Goal: Task Accomplishment & Management: Use online tool/utility

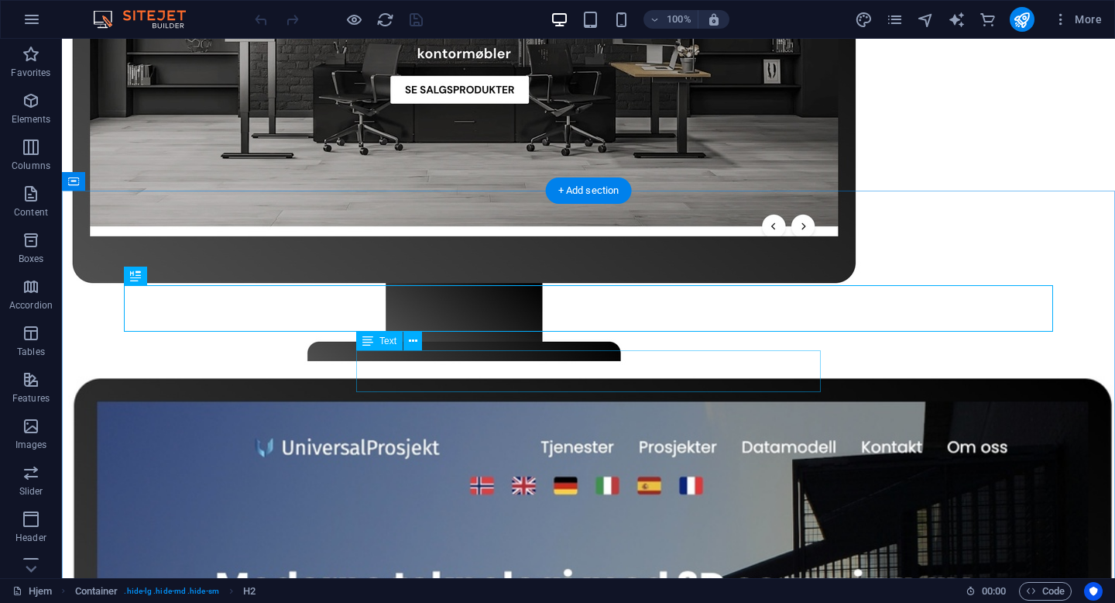
scroll to position [3071, 0]
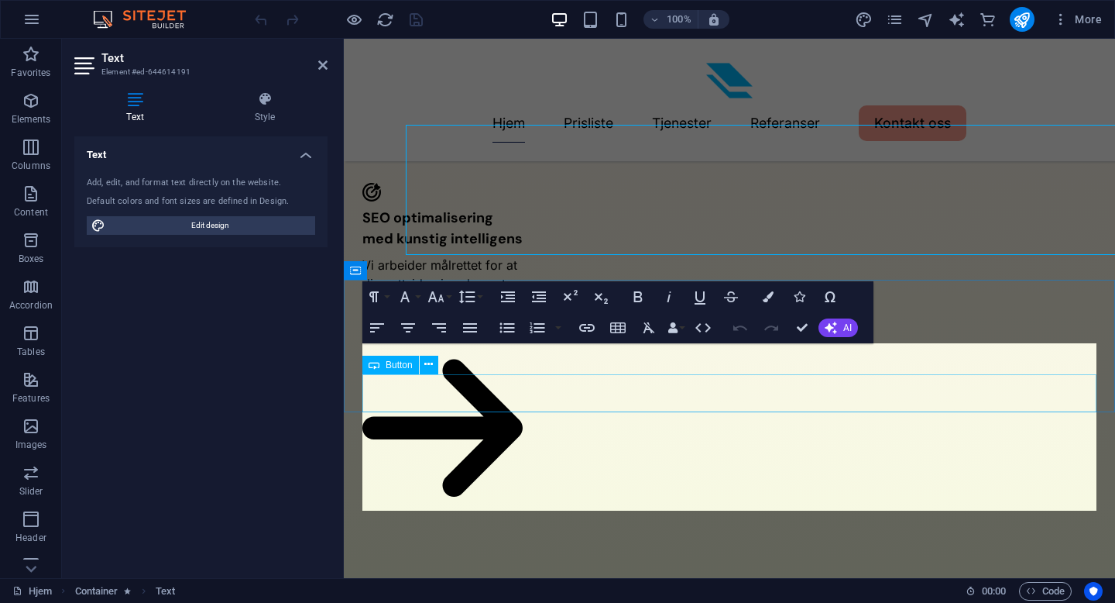
scroll to position [3007, 0]
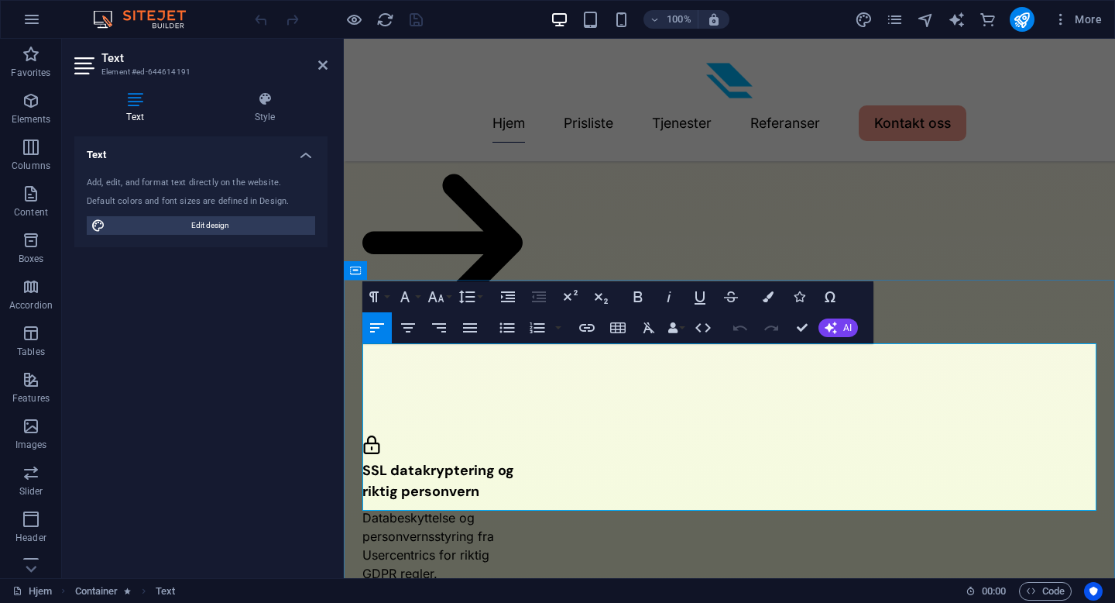
drag, startPoint x: 430, startPoint y: 373, endPoint x: 370, endPoint y: 370, distance: 59.7
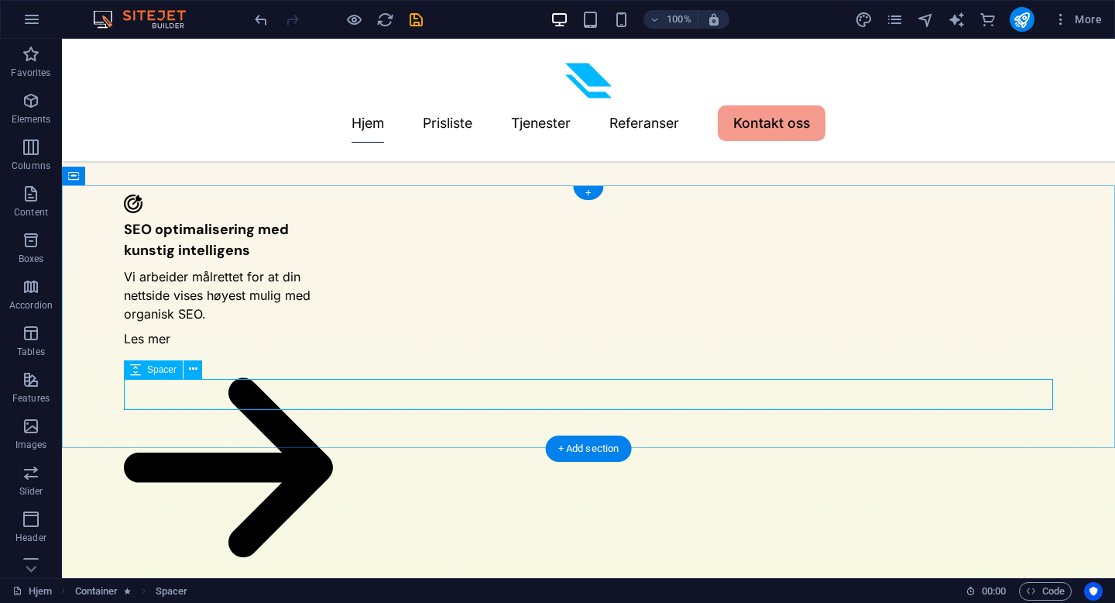
scroll to position [2916, 0]
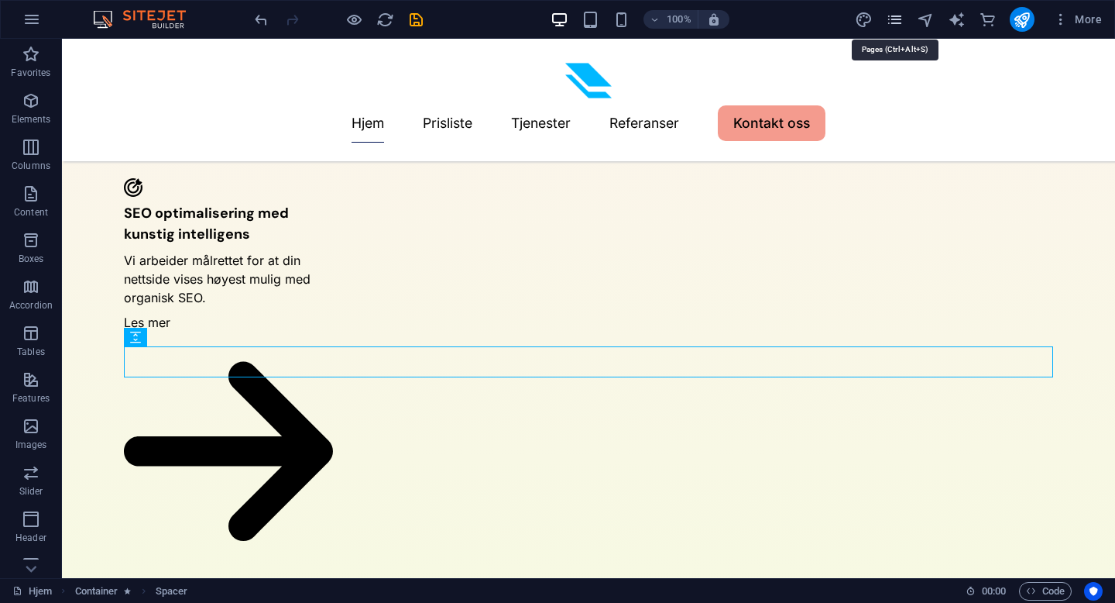
click at [894, 23] on icon "pages" at bounding box center [895, 20] width 18 height 18
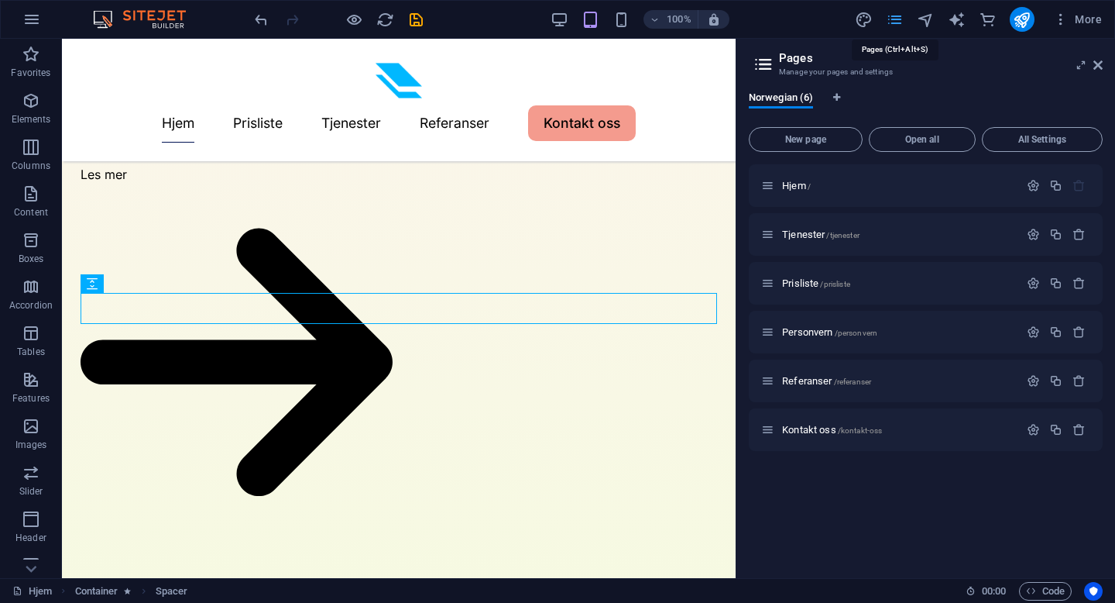
scroll to position [4492, 0]
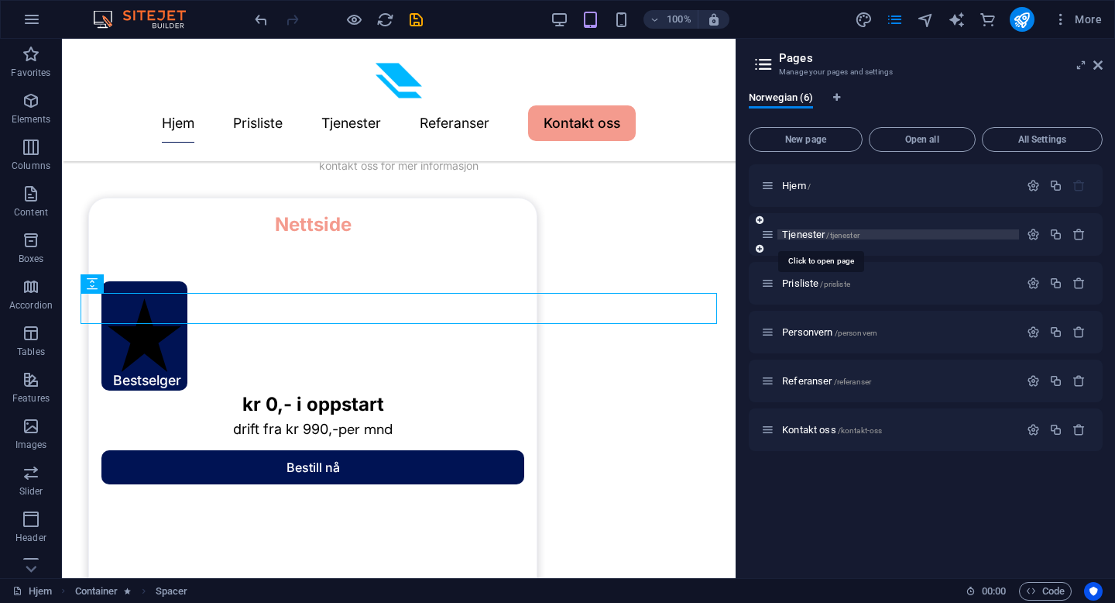
click at [827, 239] on span "/tjenester" at bounding box center [842, 235] width 33 height 9
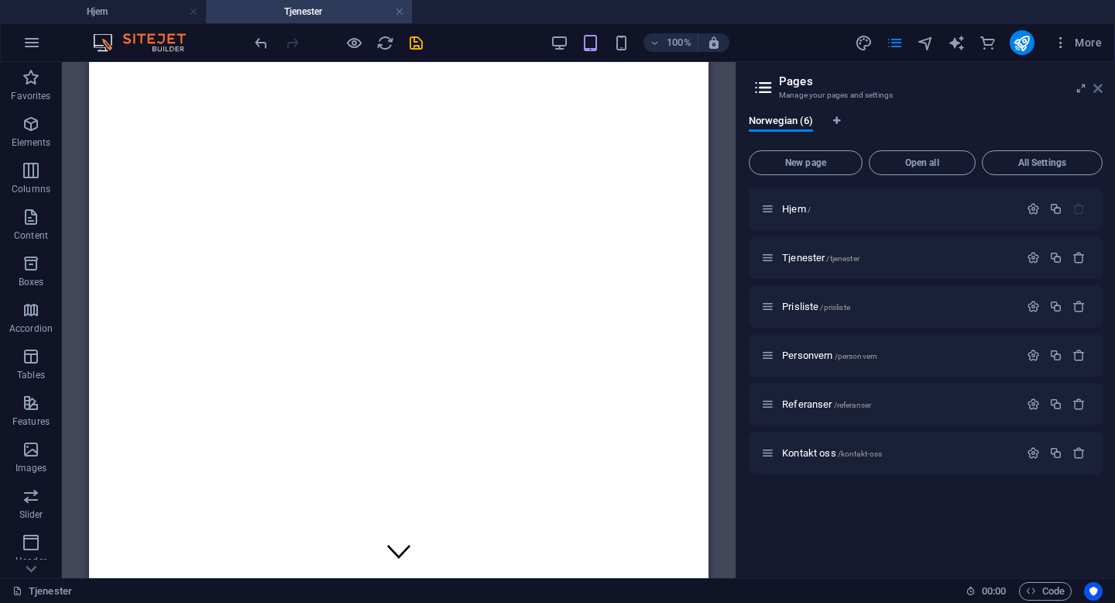
scroll to position [0, 0]
click at [1101, 82] on icon at bounding box center [1097, 88] width 9 height 12
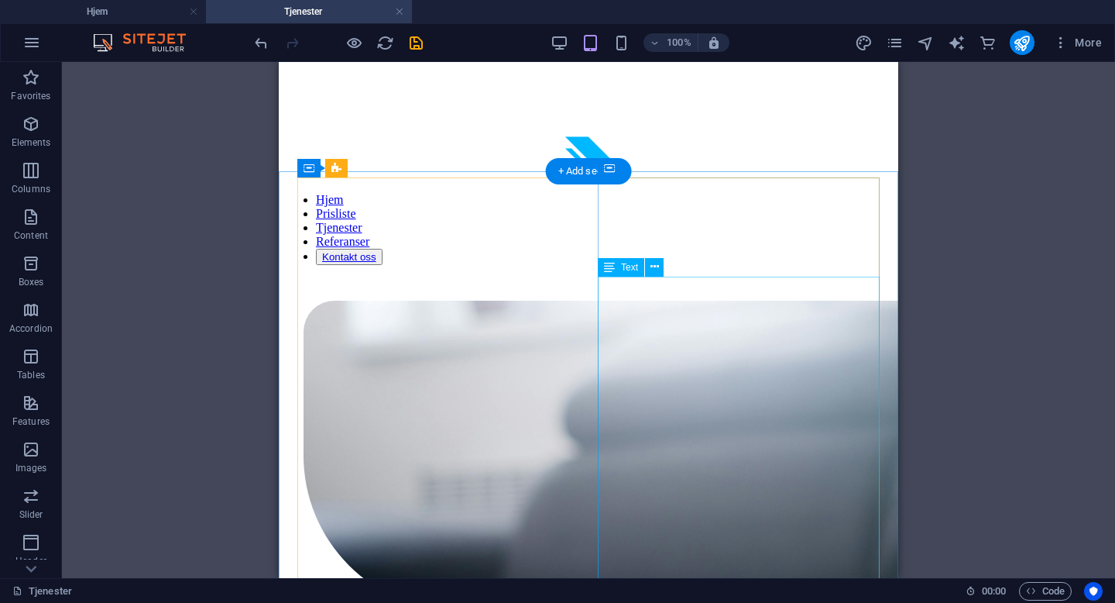
scroll to position [1406, 0]
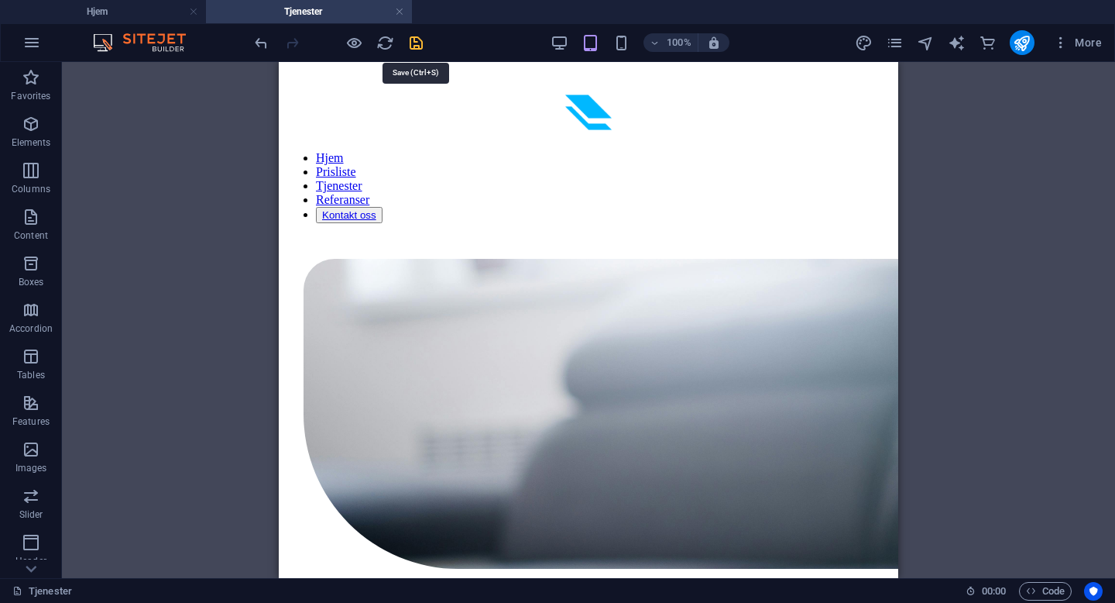
click at [421, 35] on icon "save" at bounding box center [416, 43] width 18 height 18
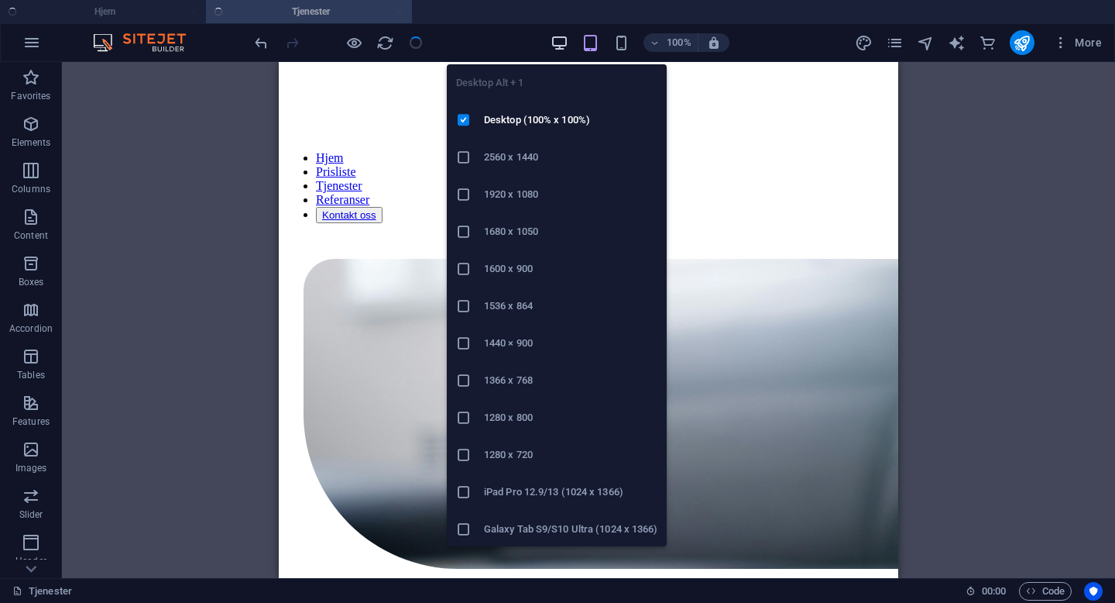
click at [559, 42] on icon "button" at bounding box center [560, 43] width 18 height 18
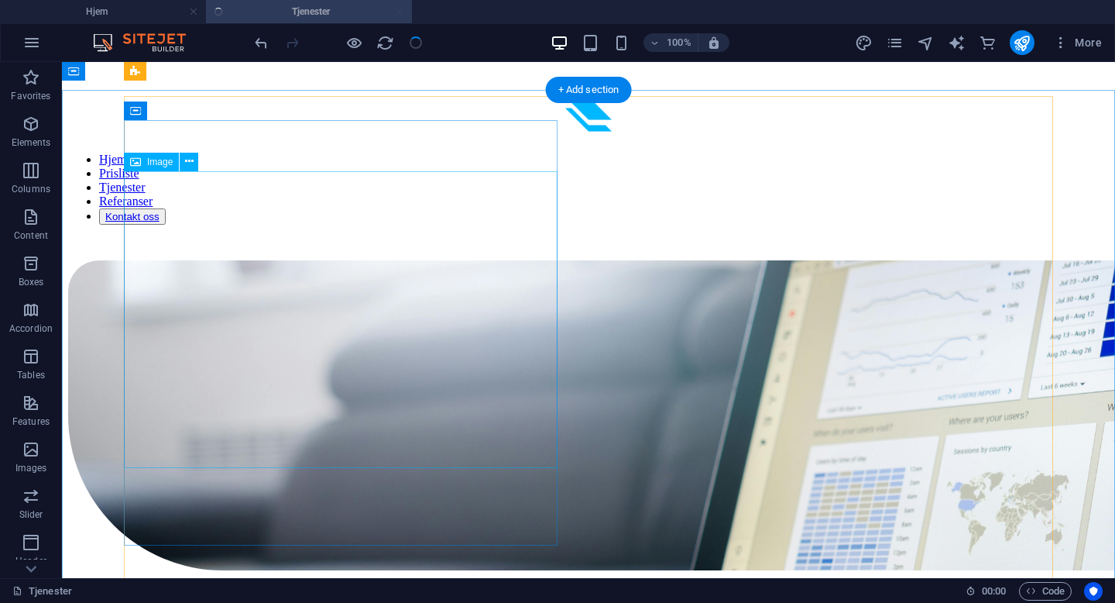
scroll to position [1256, 0]
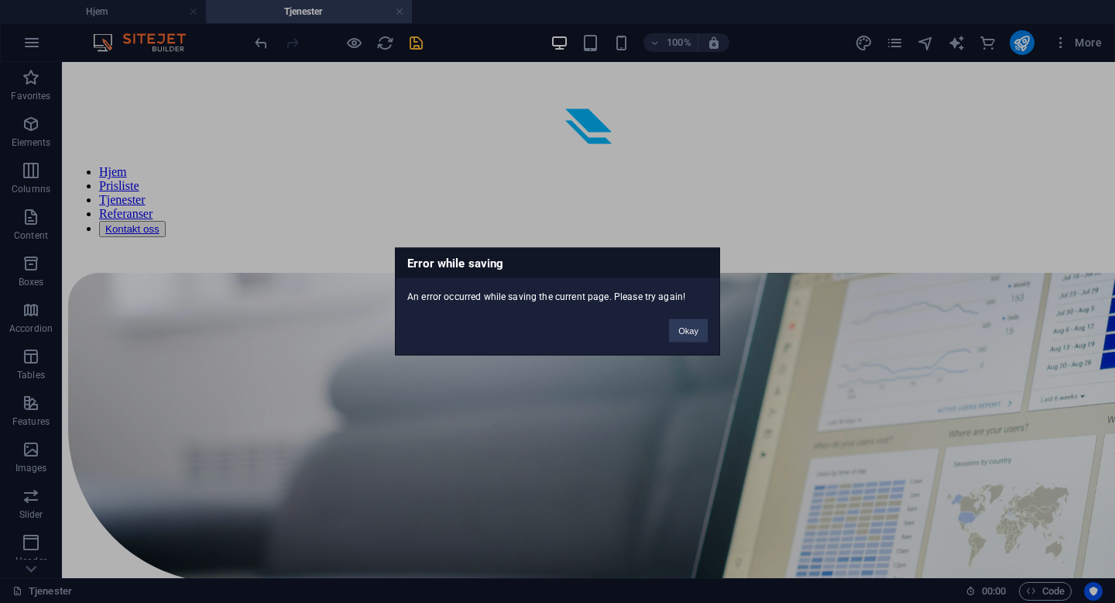
click at [700, 343] on div "Error while saving An error occurred while saving the current page. Please try …" at bounding box center [557, 302] width 325 height 108
click at [698, 333] on button "Okay" at bounding box center [688, 330] width 39 height 23
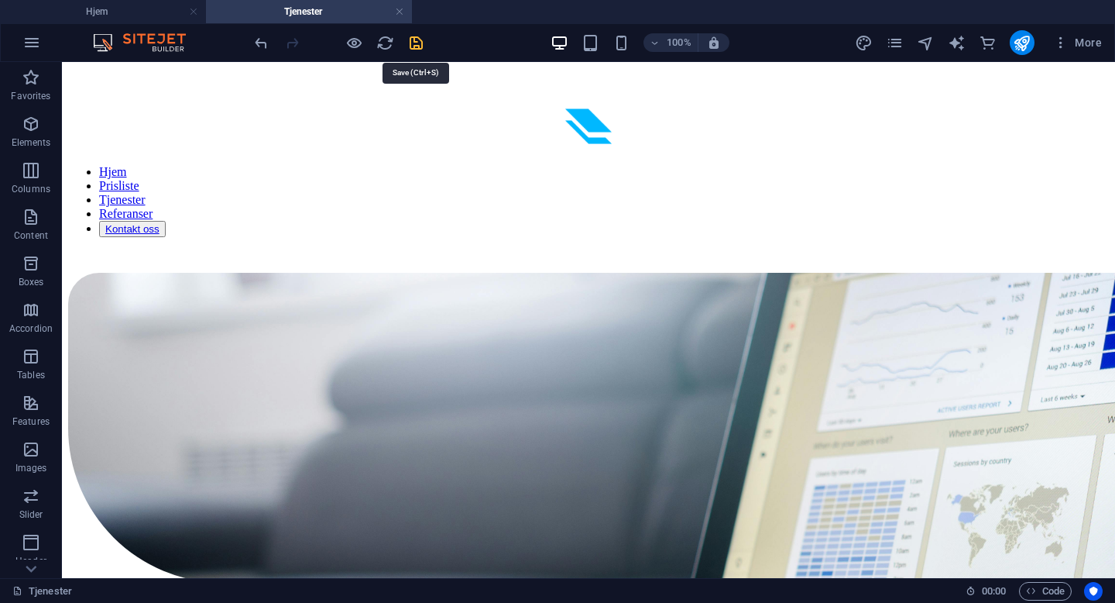
click at [414, 44] on icon "save" at bounding box center [416, 43] width 18 height 18
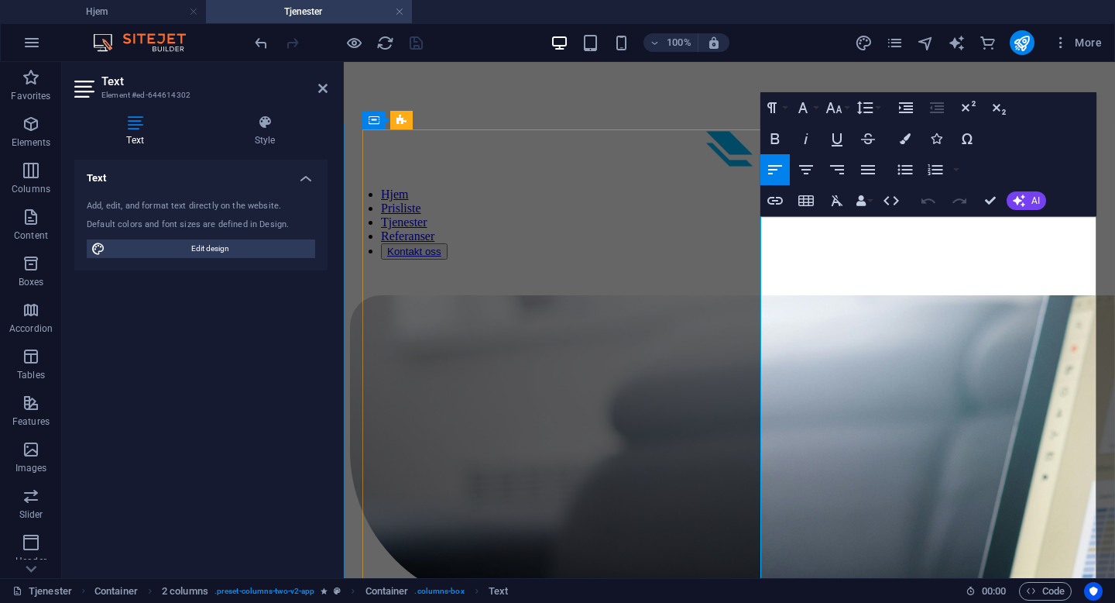
scroll to position [1313, 0]
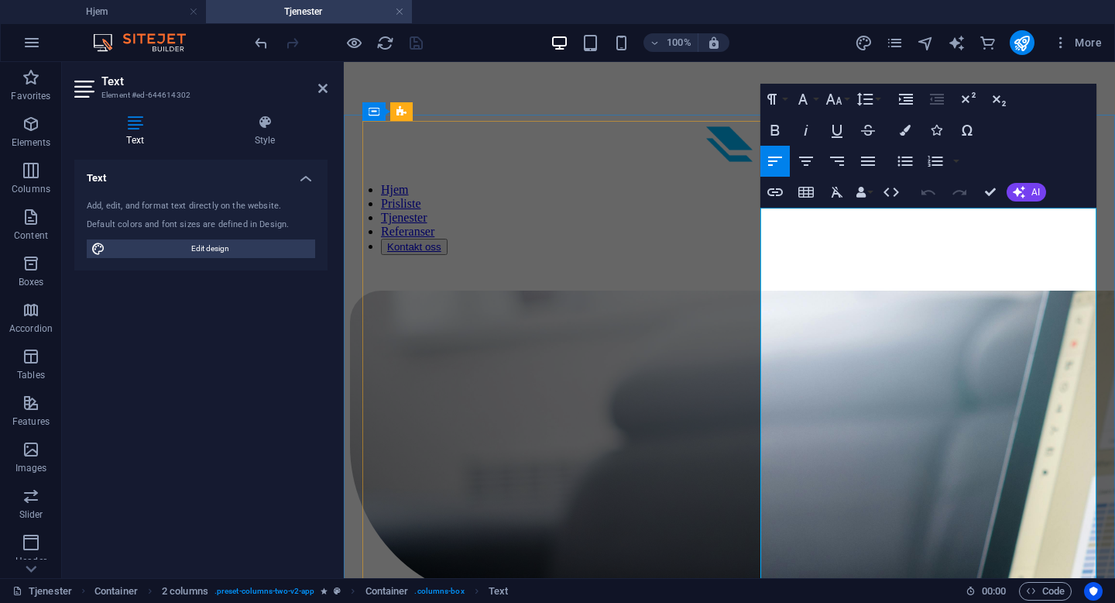
drag, startPoint x: 981, startPoint y: 364, endPoint x: 926, endPoint y: 364, distance: 55.0
drag, startPoint x: 939, startPoint y: 363, endPoint x: 785, endPoint y: 383, distance: 155.4
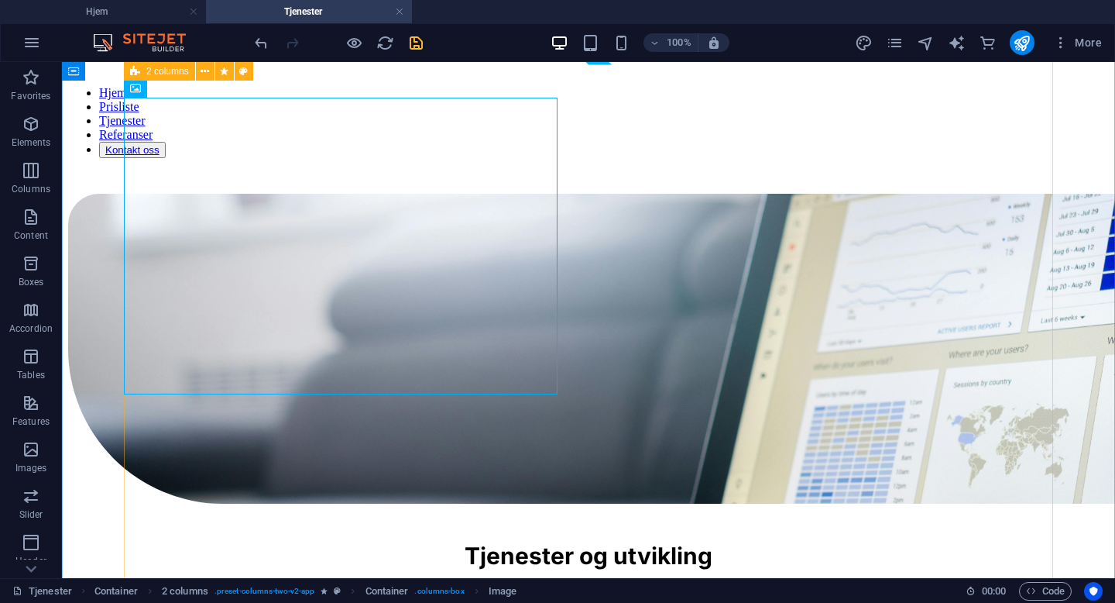
scroll to position [1337, 0]
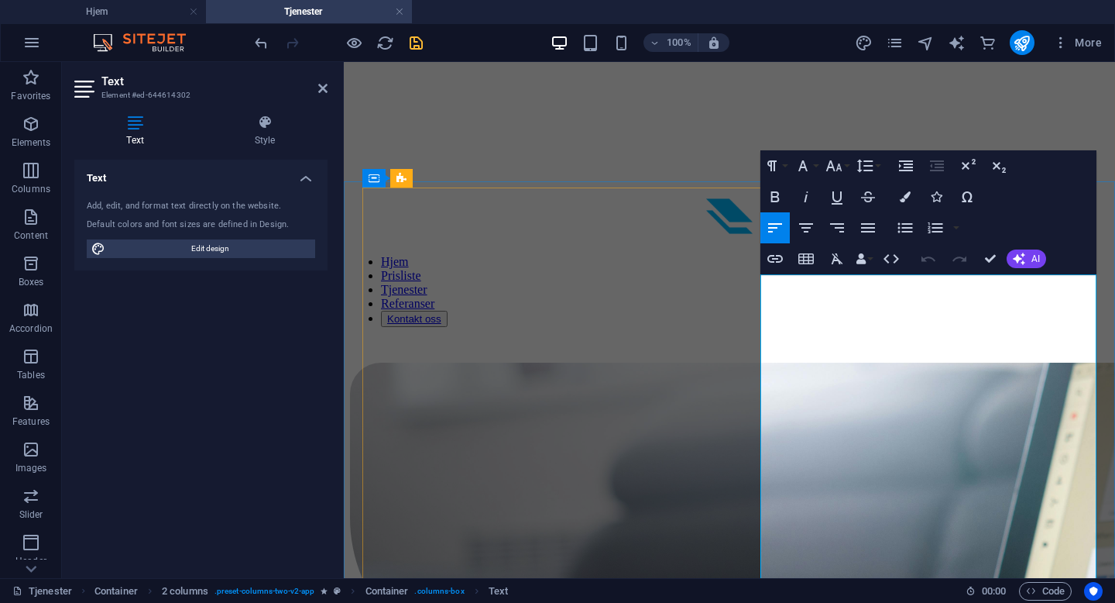
scroll to position [1245, 0]
drag, startPoint x: 988, startPoint y: 489, endPoint x: 923, endPoint y: 489, distance: 65.1
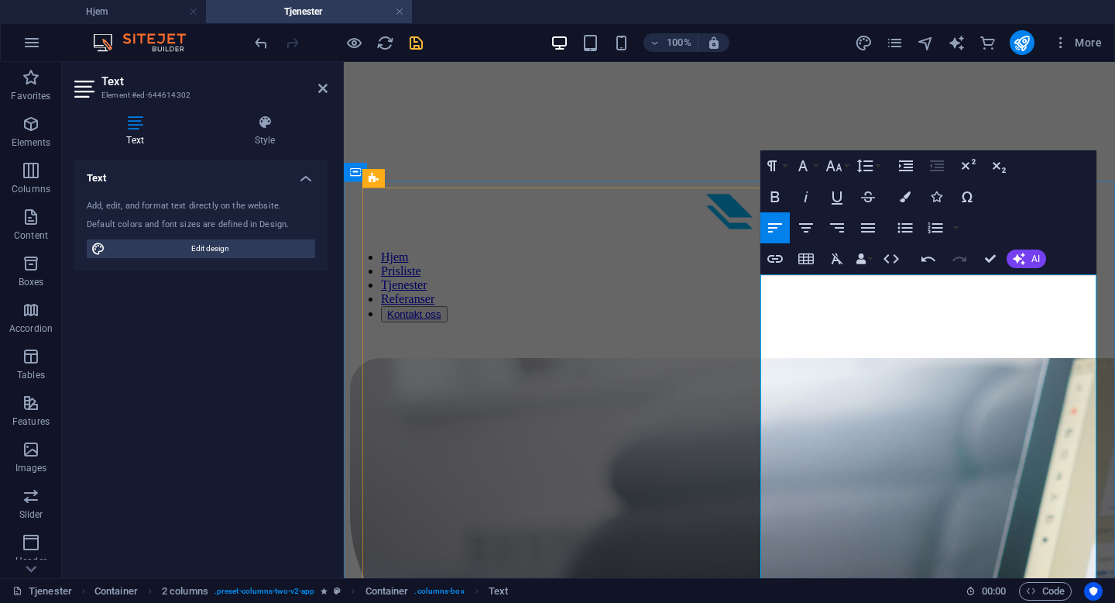
drag, startPoint x: 894, startPoint y: 508, endPoint x: 839, endPoint y: 507, distance: 55.0
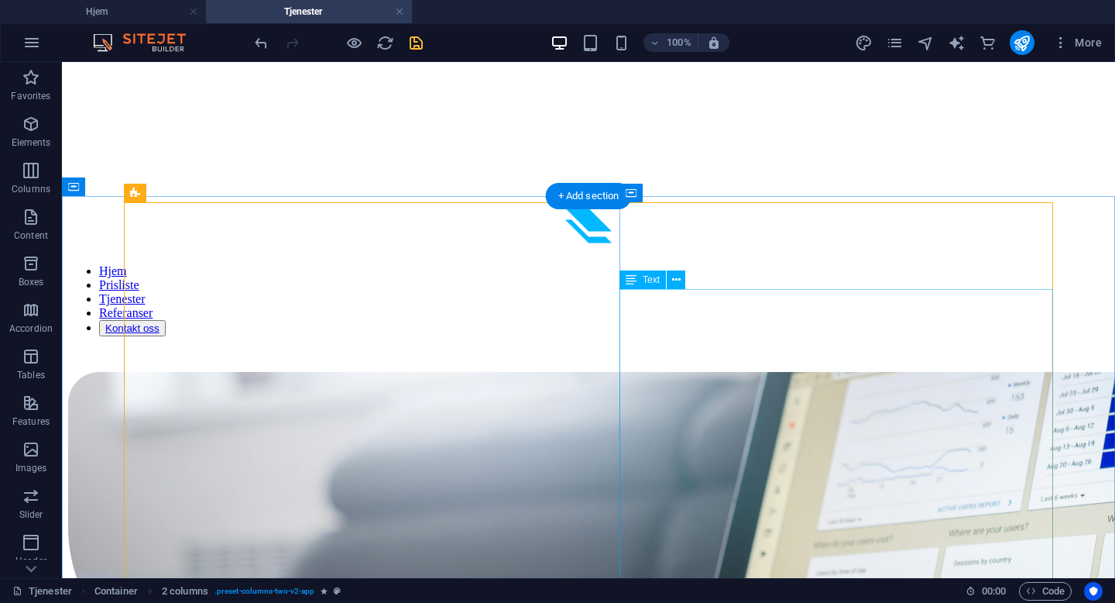
scroll to position [1156, 0]
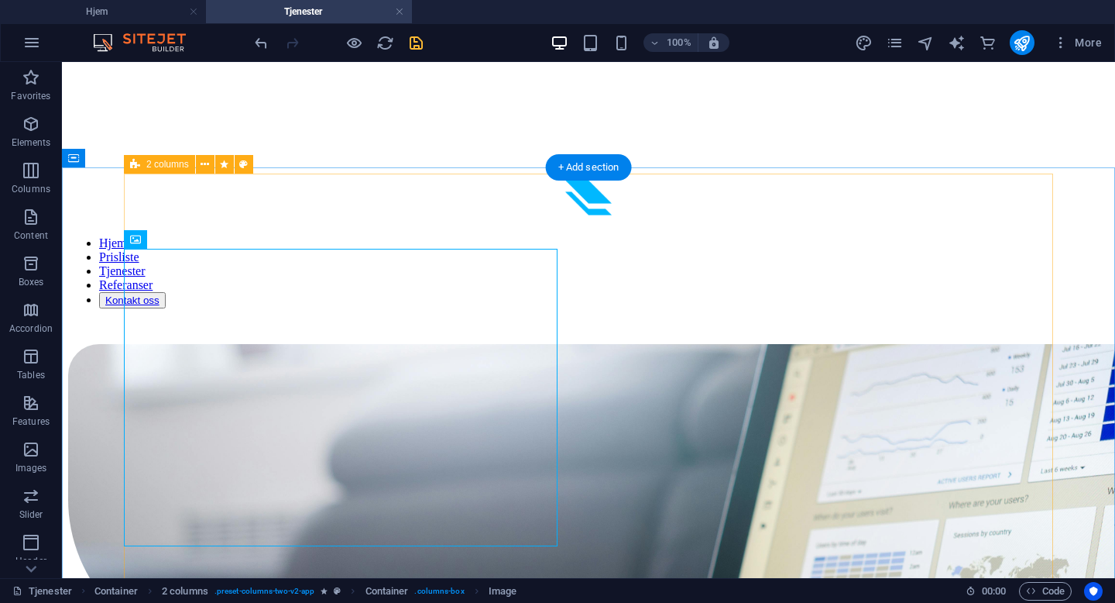
scroll to position [1193, 0]
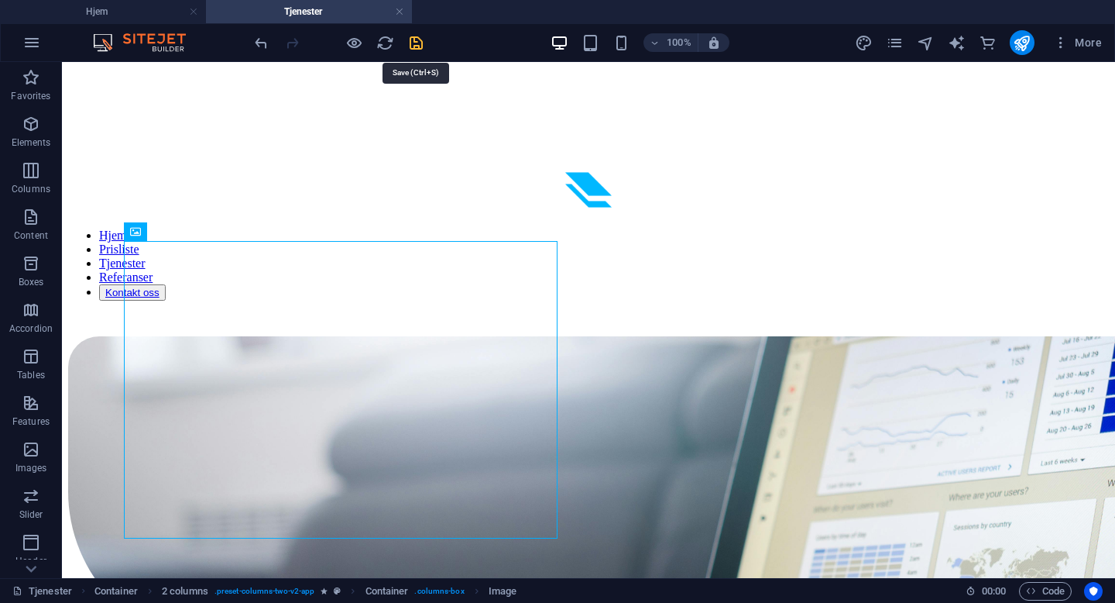
click at [411, 43] on icon "save" at bounding box center [416, 43] width 18 height 18
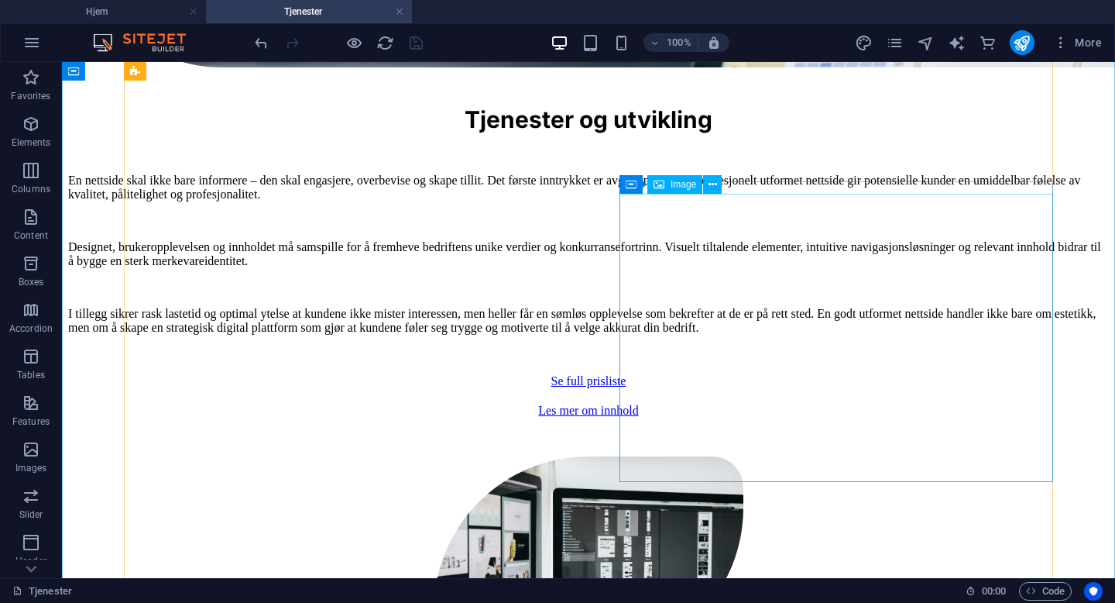
scroll to position [1770, 0]
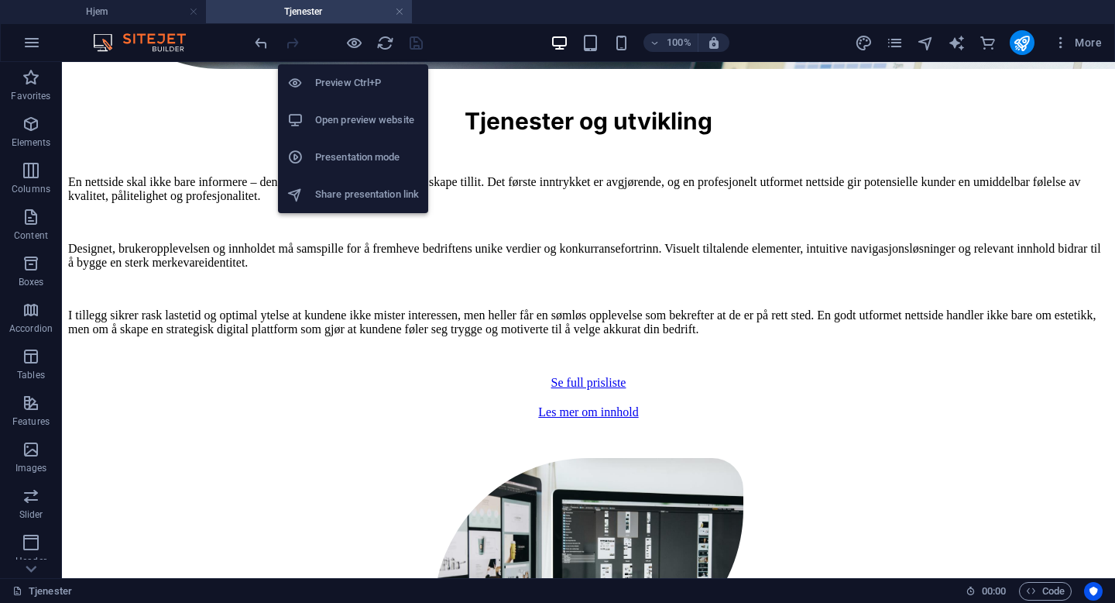
click at [359, 128] on h6 "Open preview website" at bounding box center [367, 120] width 104 height 19
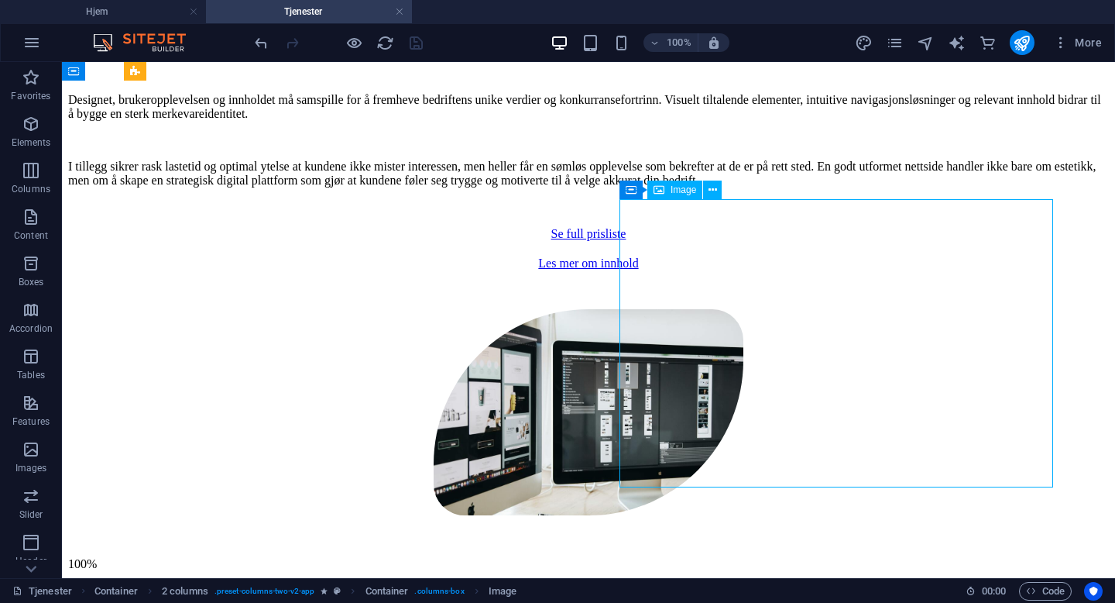
select select "px"
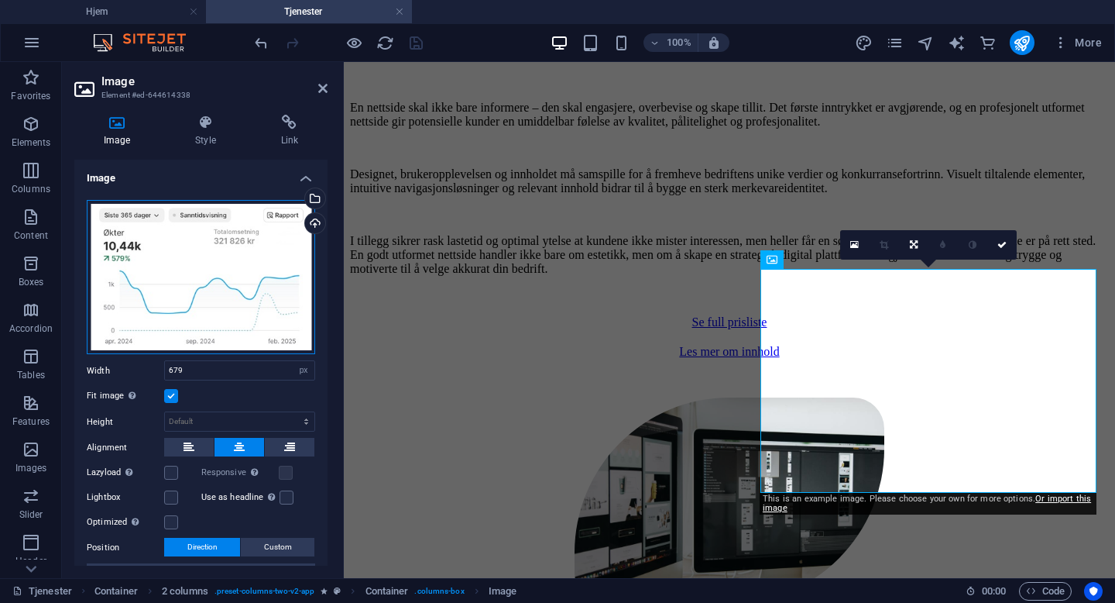
click at [158, 254] on div "Drag files here, click to choose files or select files from Files or our free s…" at bounding box center [201, 277] width 228 height 155
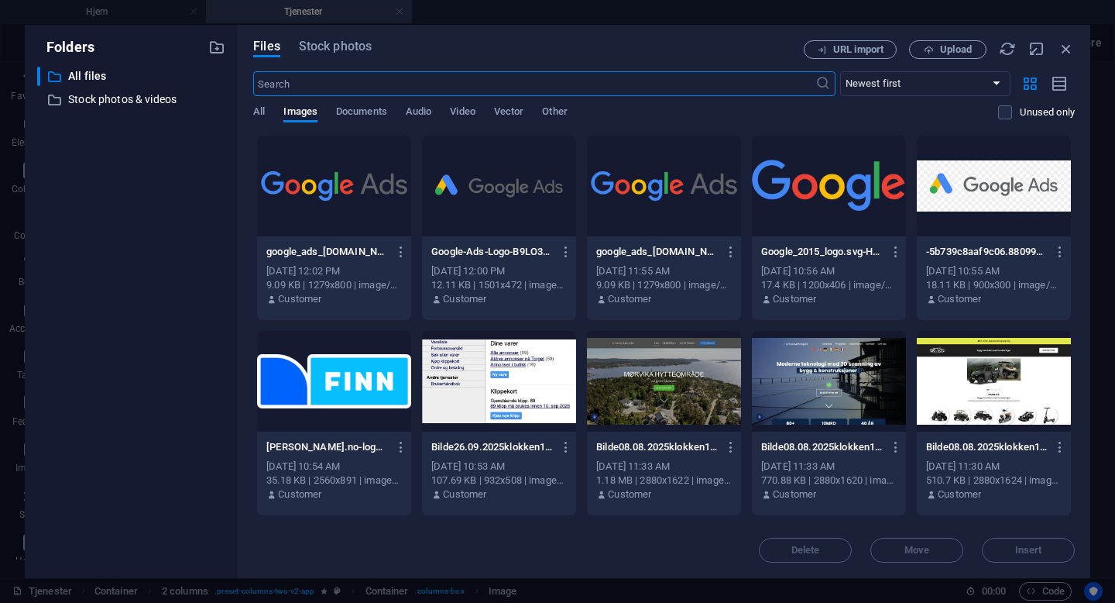
scroll to position [1923, 0]
click at [972, 48] on span "Upload" at bounding box center [948, 50] width 64 height 10
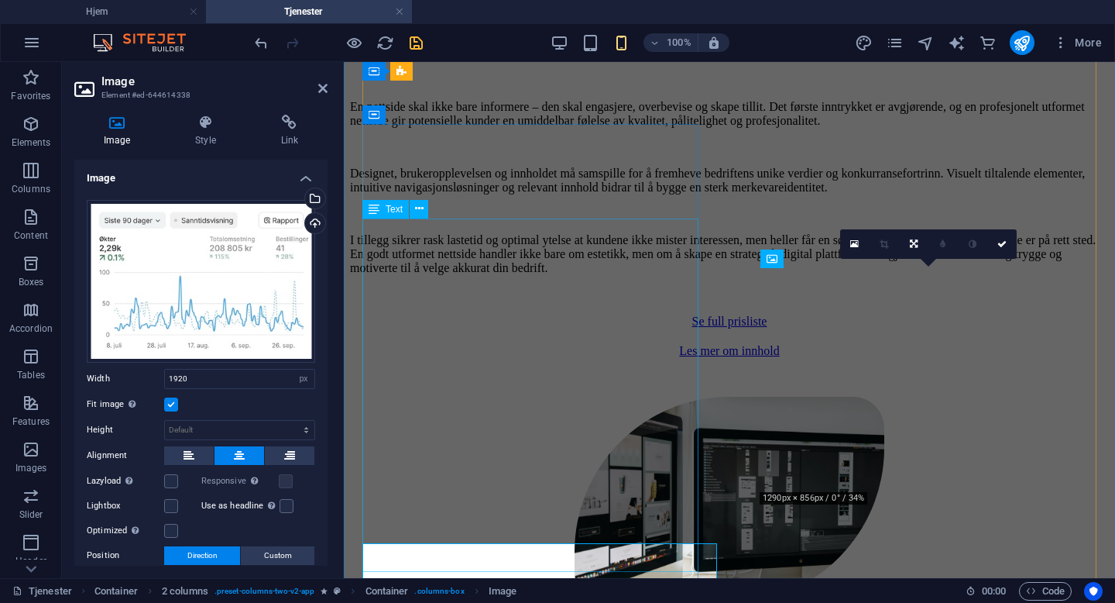
type input "679"
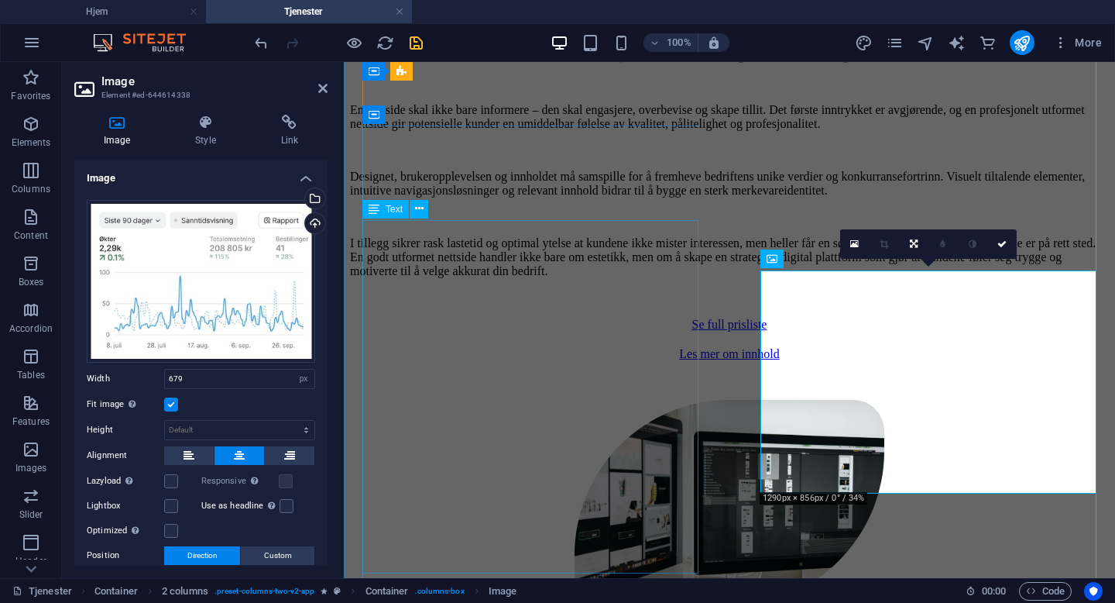
scroll to position [1919, 0]
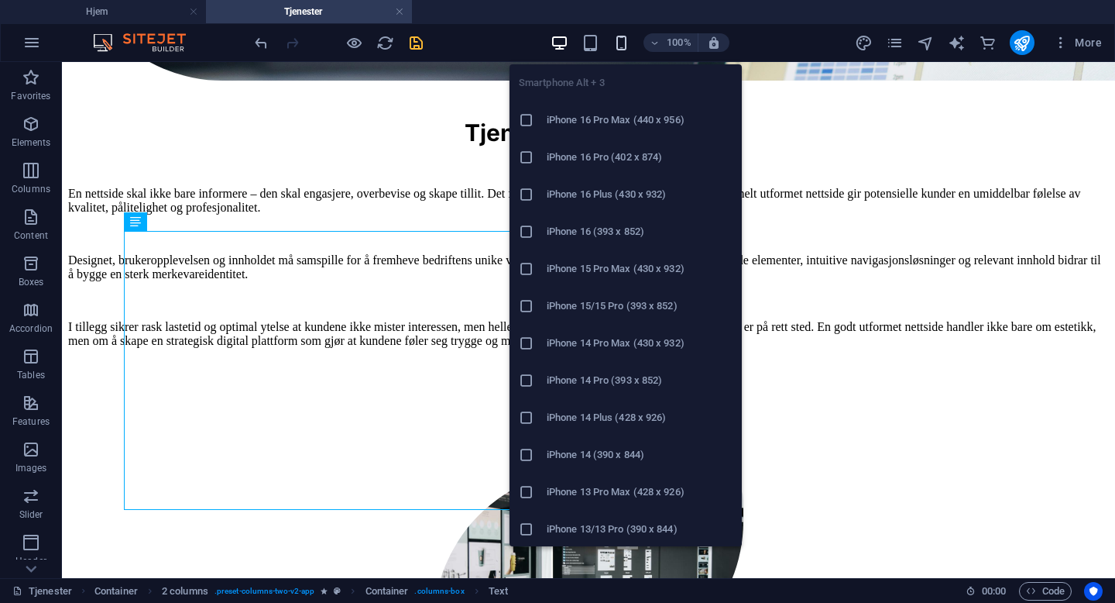
click at [616, 46] on icon "button" at bounding box center [622, 43] width 18 height 18
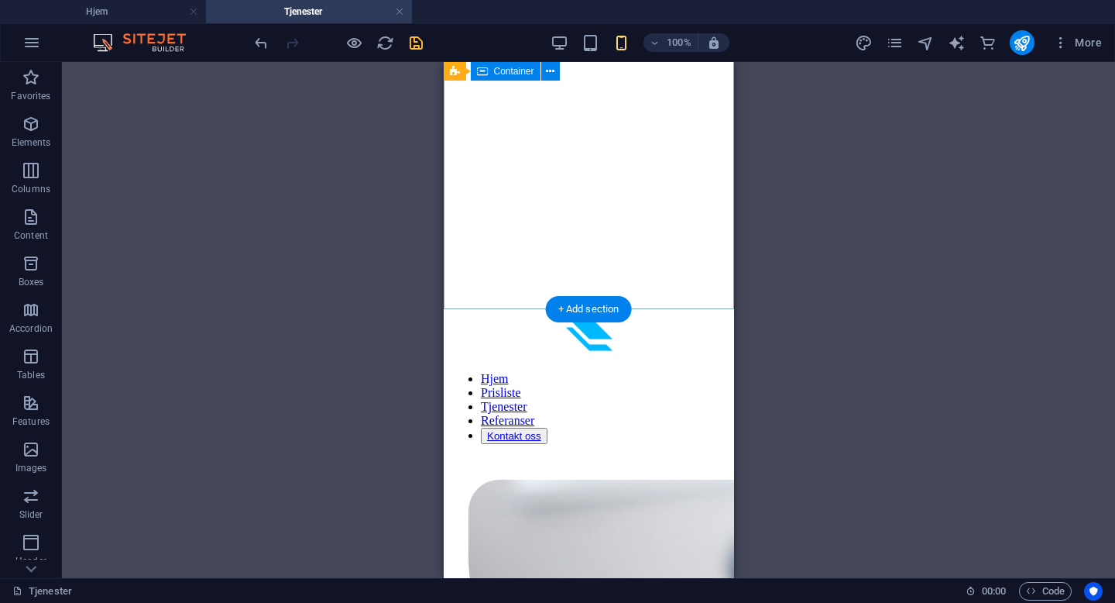
scroll to position [1435, 0]
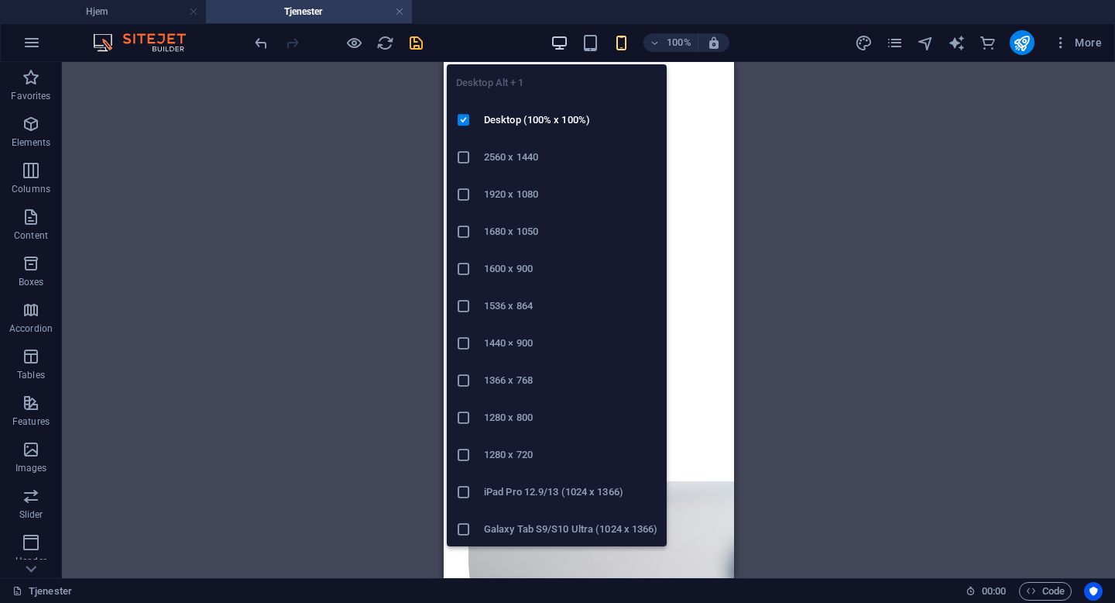
click at [559, 38] on icon "button" at bounding box center [560, 43] width 18 height 18
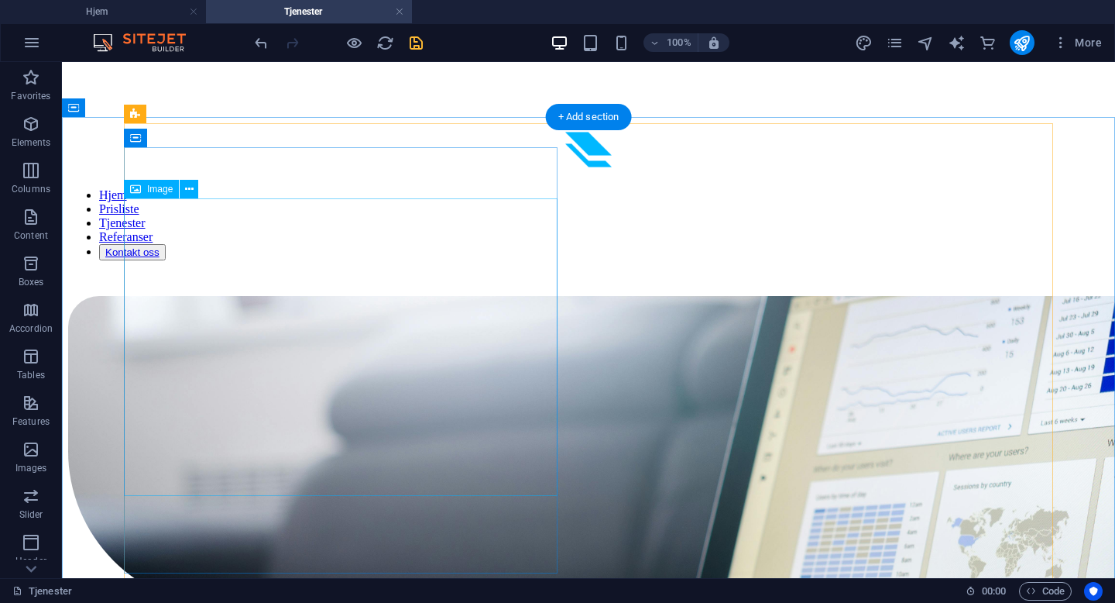
scroll to position [1232, 0]
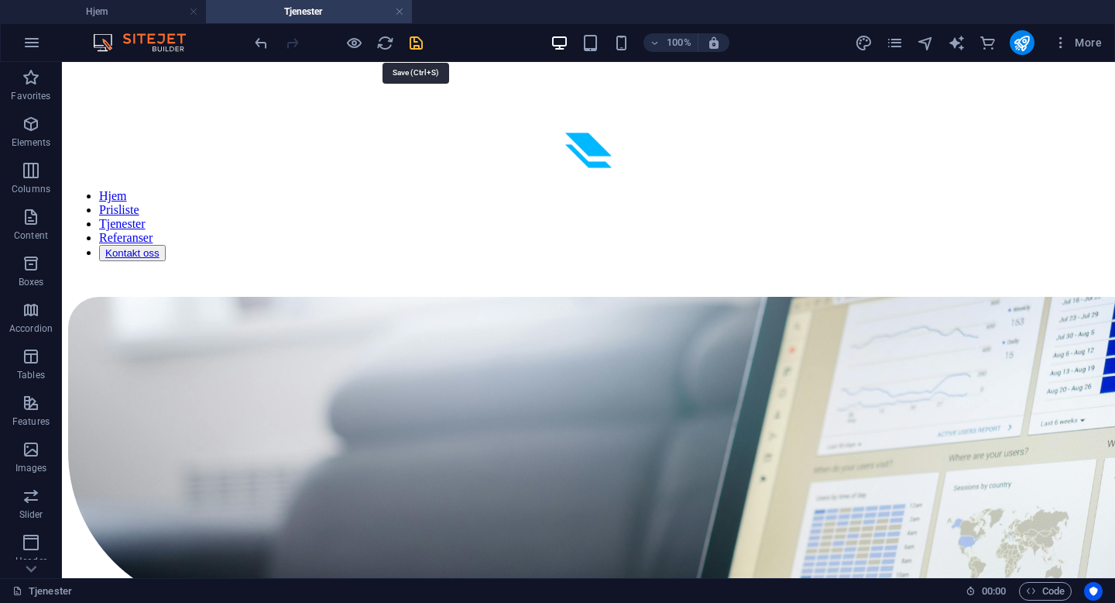
click at [420, 41] on icon "save" at bounding box center [416, 43] width 18 height 18
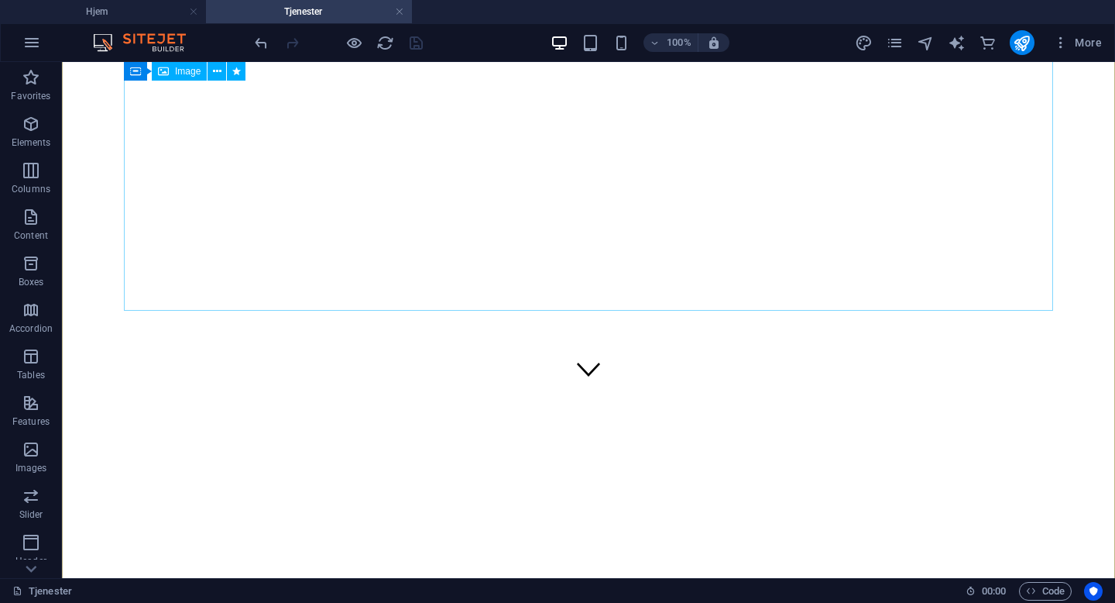
scroll to position [163, 0]
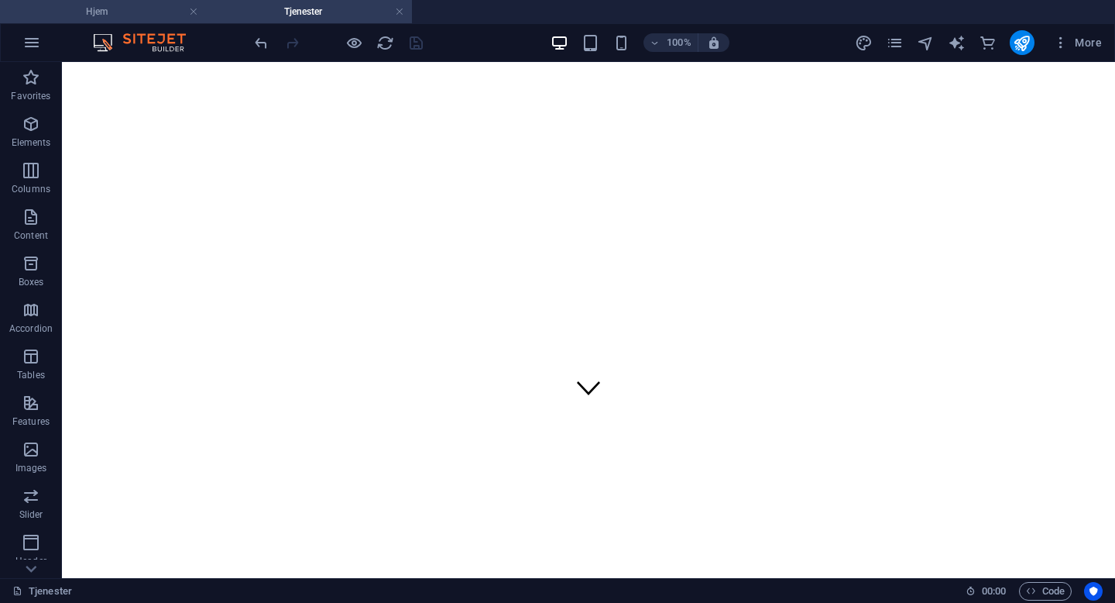
click at [110, 14] on h4 "Hjem" at bounding box center [103, 11] width 206 height 17
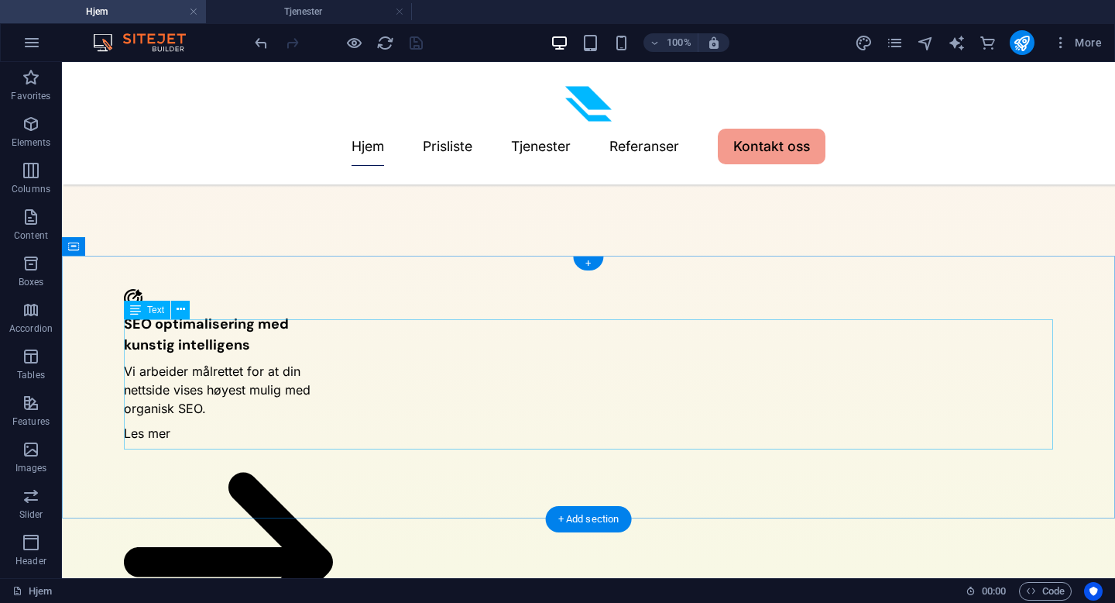
scroll to position [2827, 0]
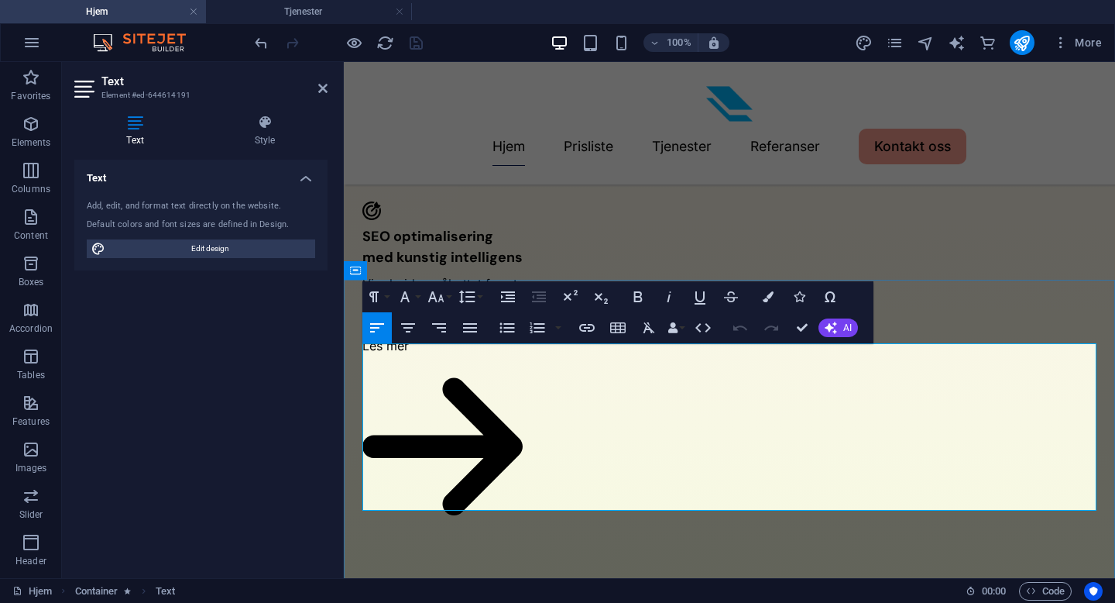
scroll to position [3030, 0]
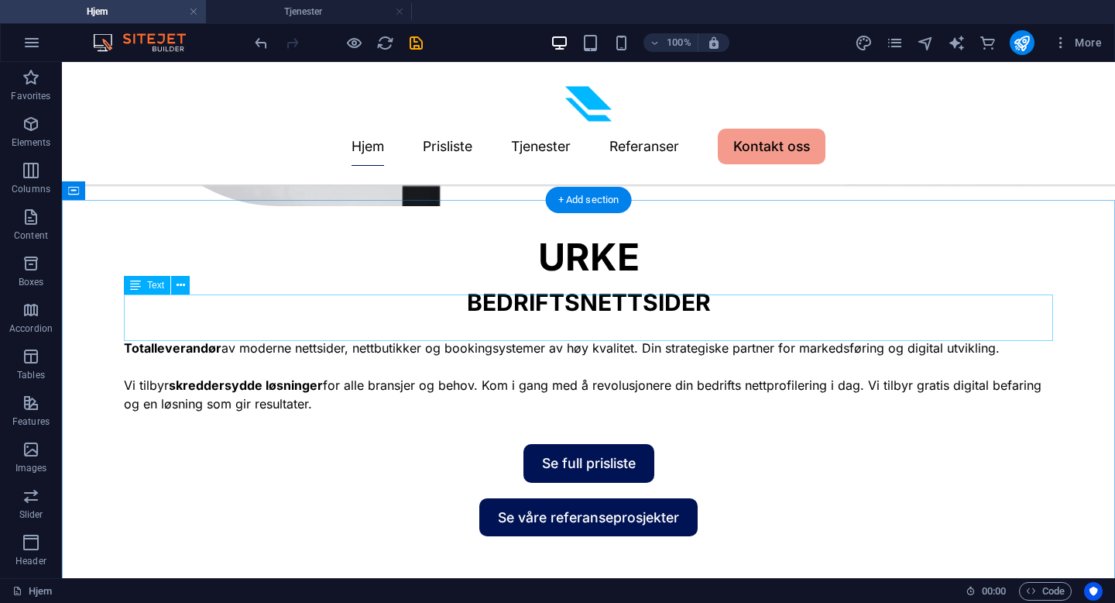
scroll to position [1097, 0]
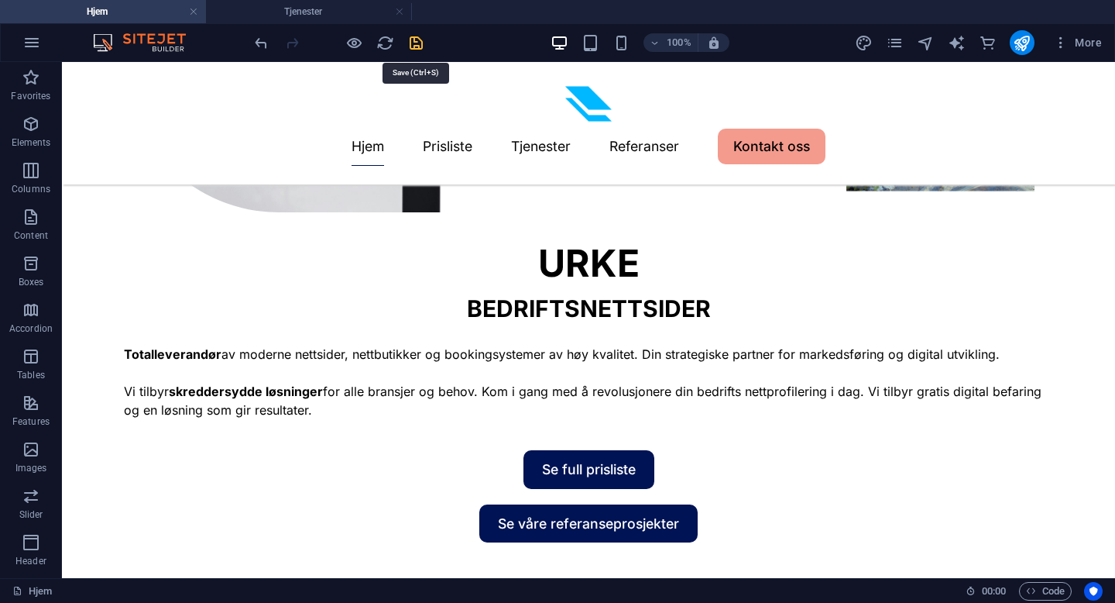
click at [418, 39] on icon "save" at bounding box center [416, 43] width 18 height 18
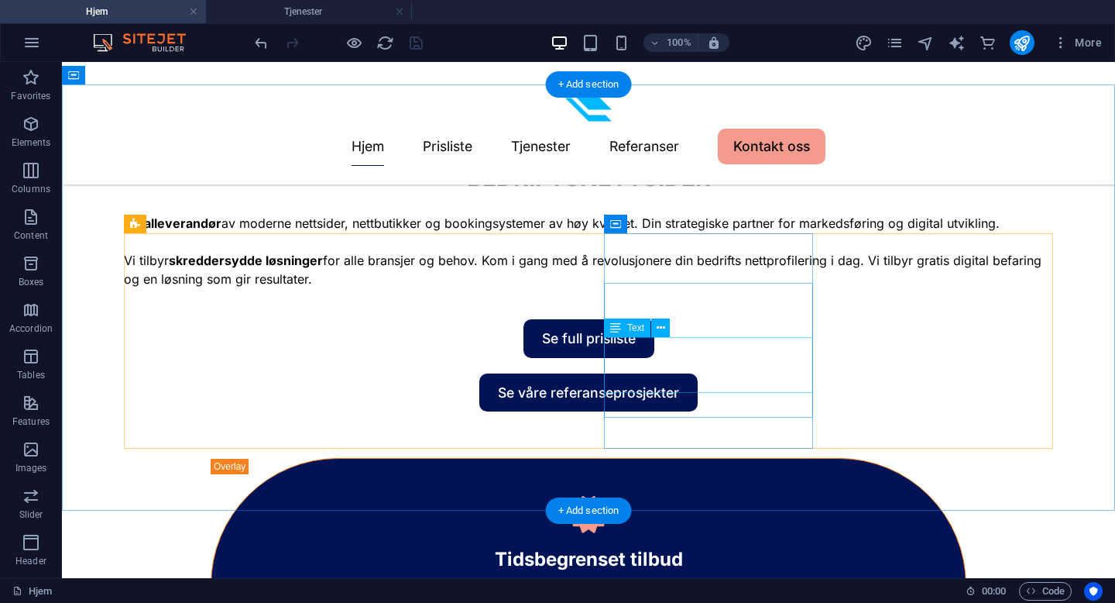
scroll to position [1231, 0]
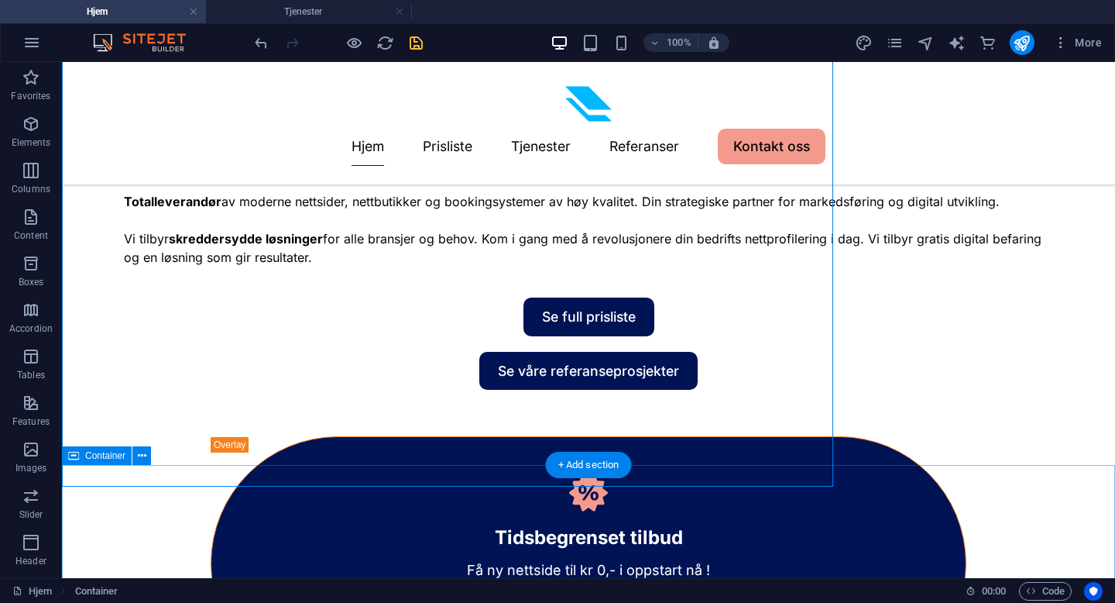
scroll to position [1267, 0]
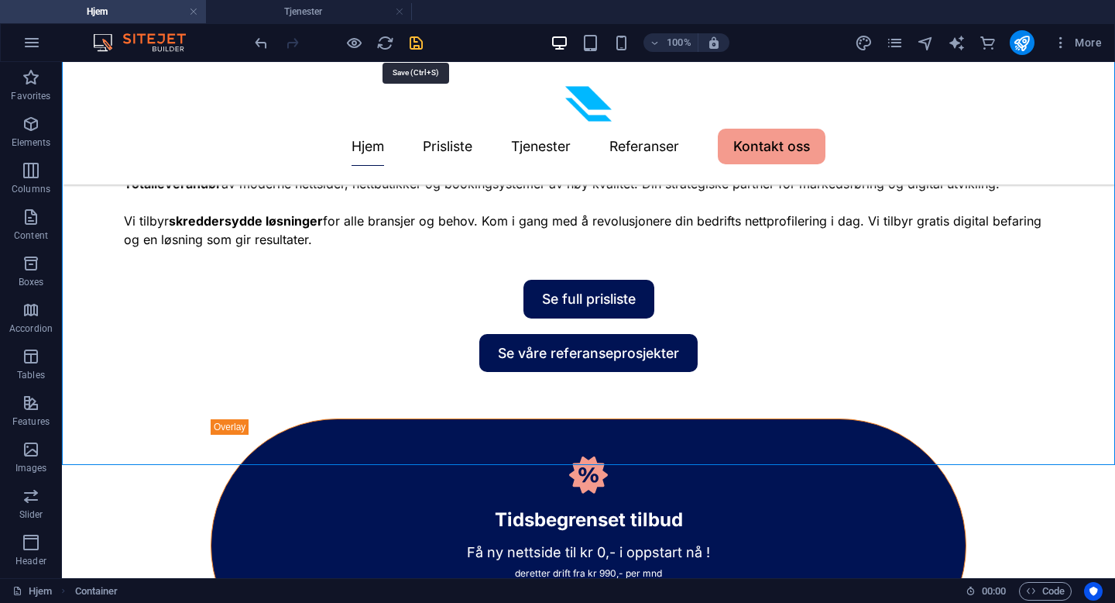
click at [423, 41] on icon "save" at bounding box center [416, 43] width 18 height 18
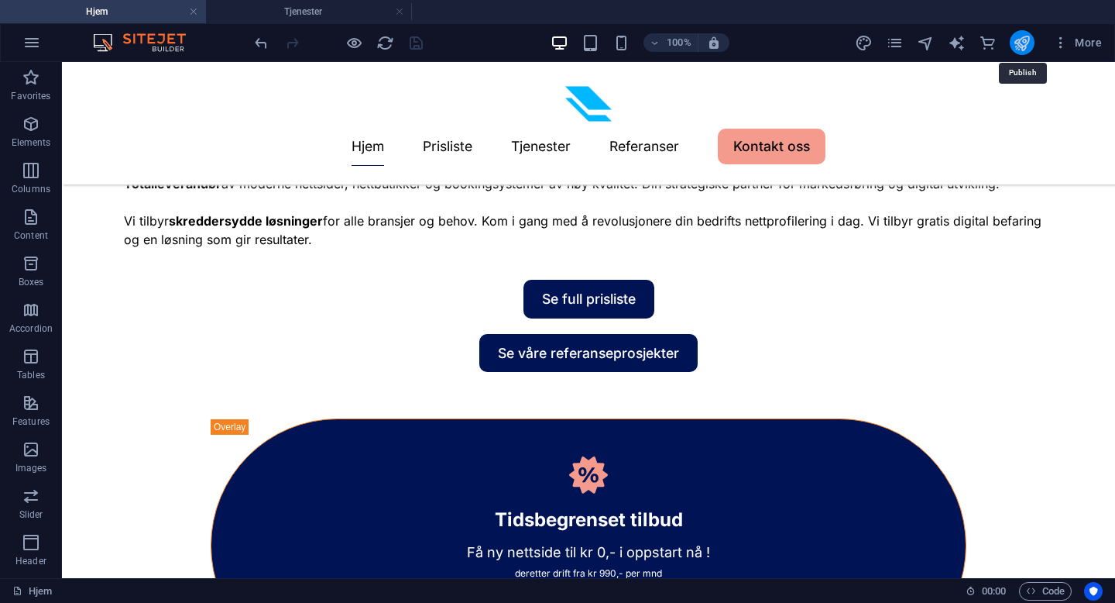
click at [1025, 41] on icon "publish" at bounding box center [1022, 43] width 18 height 18
